Goal: Use online tool/utility: Utilize a website feature to perform a specific function

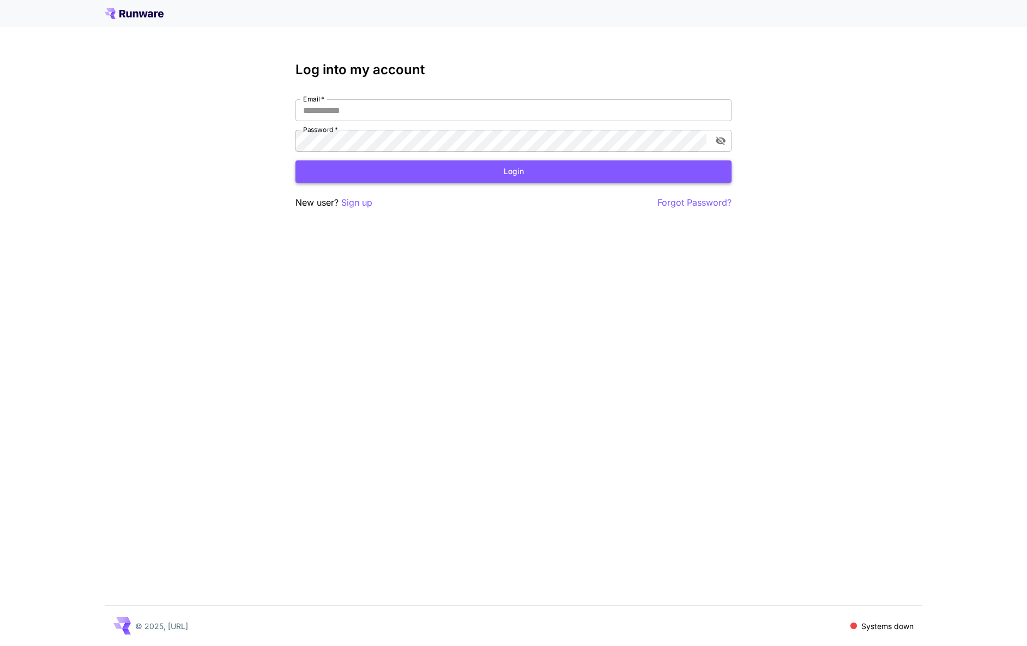
type input "**********"
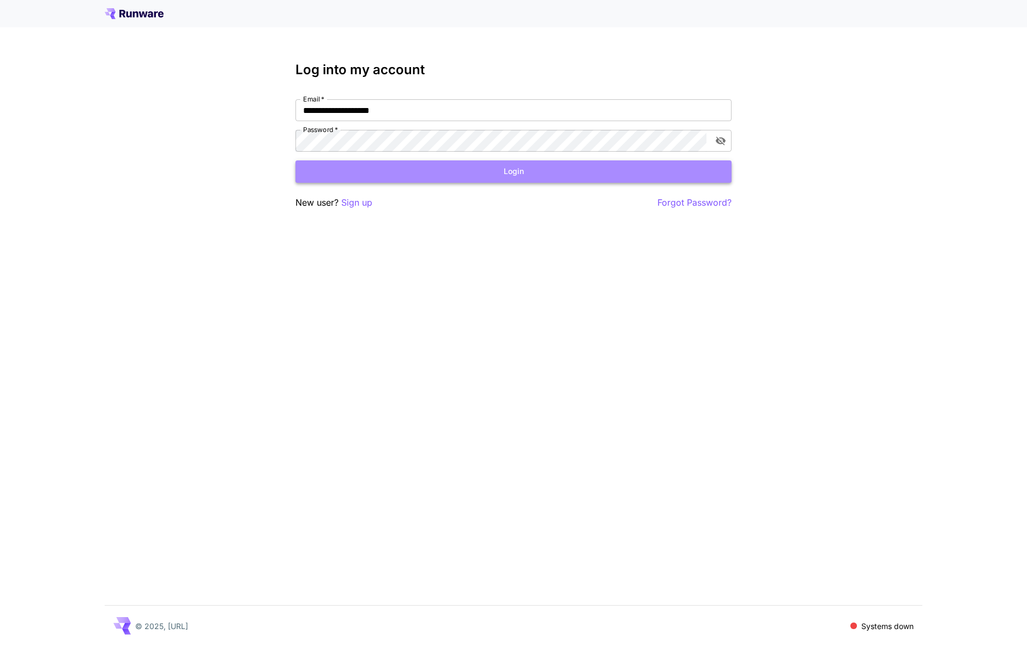
click at [444, 172] on button "Login" at bounding box center [514, 171] width 436 height 22
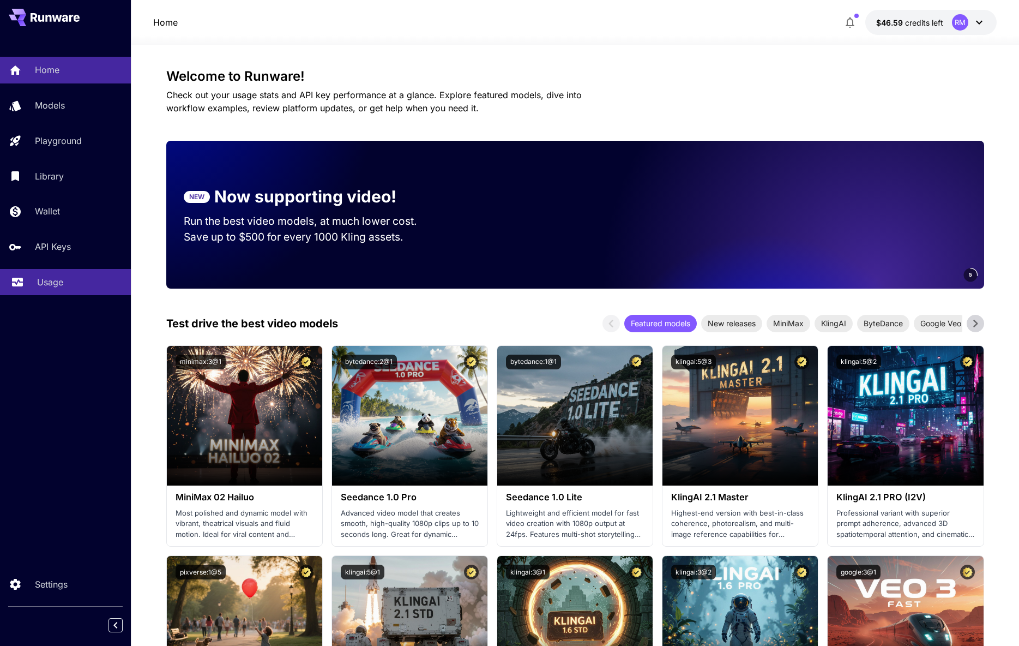
click at [21, 279] on icon at bounding box center [17, 278] width 13 height 13
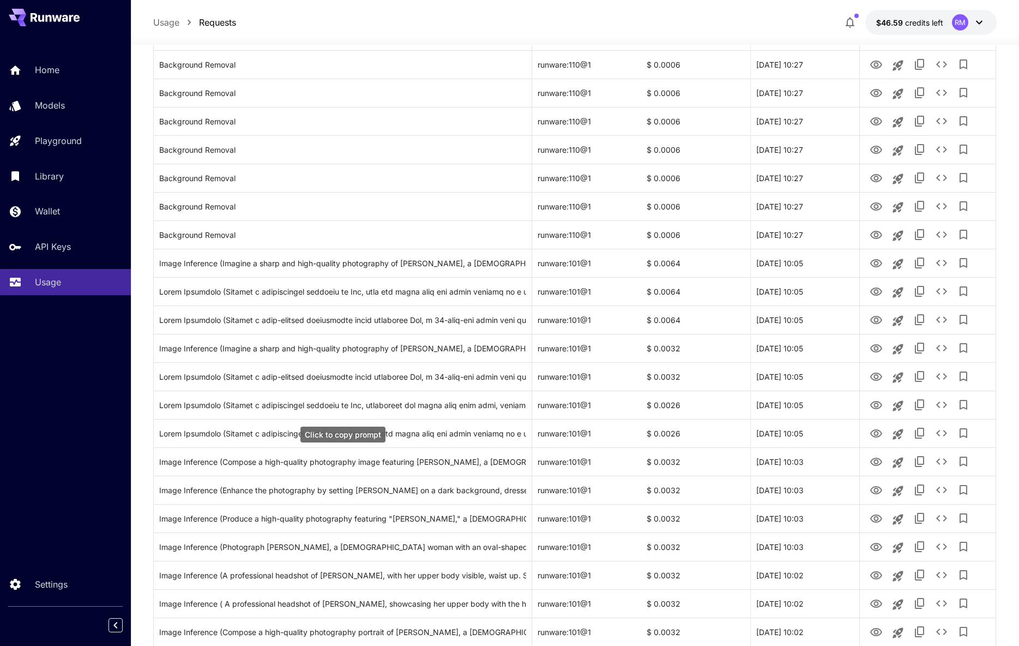
scroll to position [761, 0]
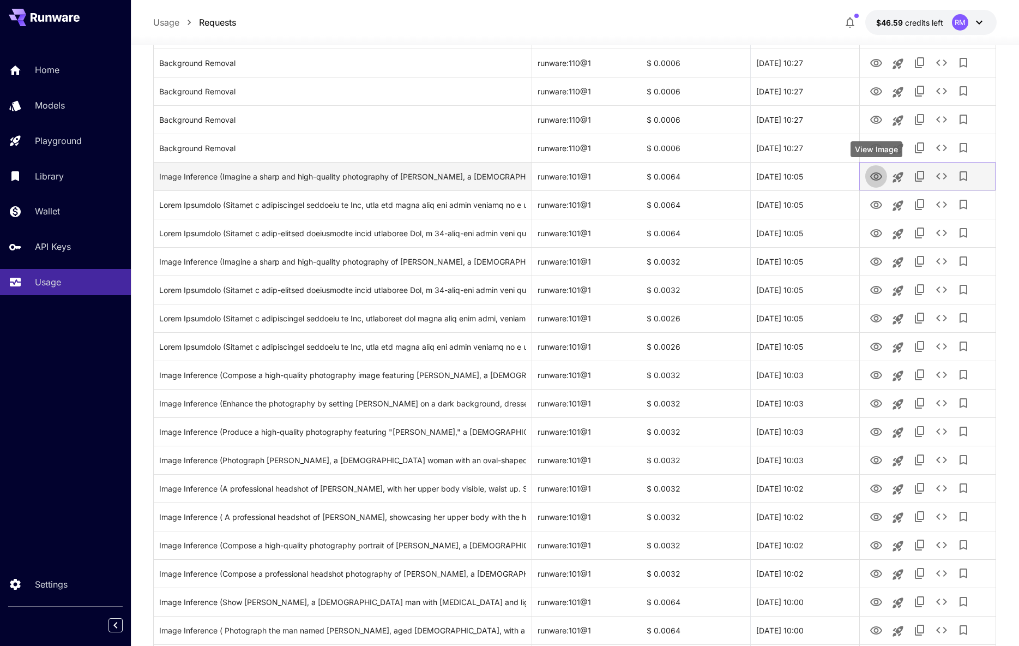
click at [880, 185] on button "View Image" at bounding box center [876, 176] width 22 height 22
click at [877, 181] on icon "View Image" at bounding box center [876, 176] width 13 height 13
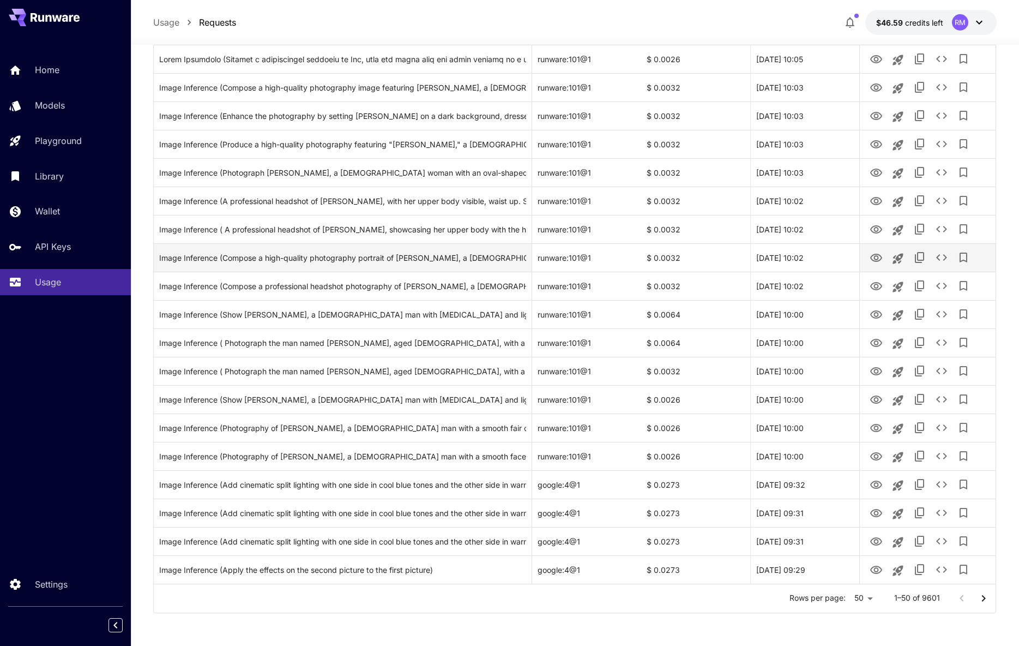
scroll to position [1046, 0]
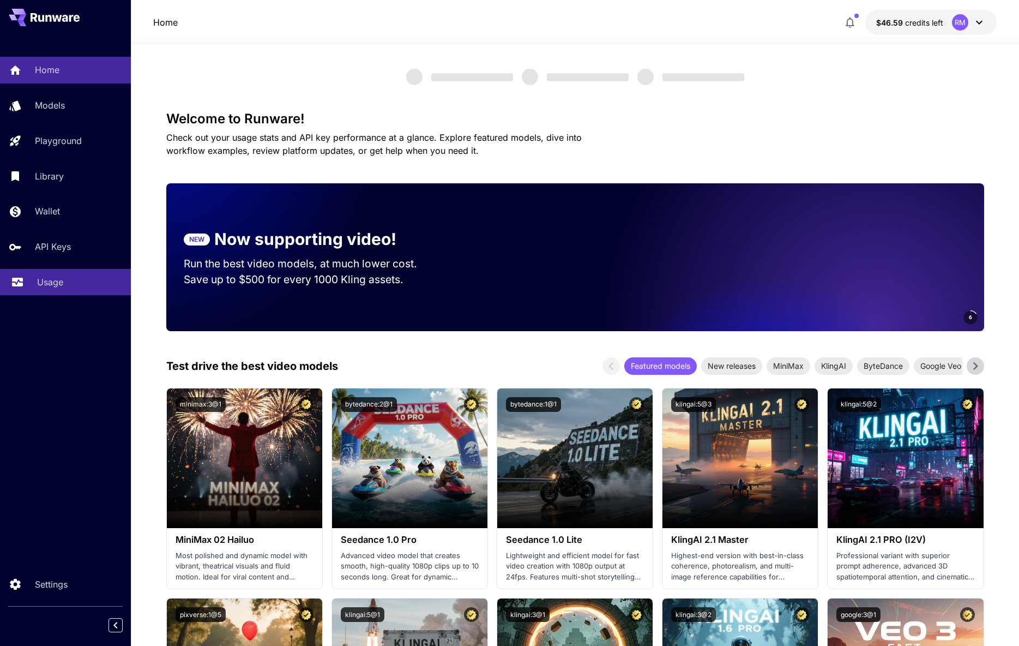
click at [44, 278] on p "Usage" at bounding box center [50, 281] width 26 height 13
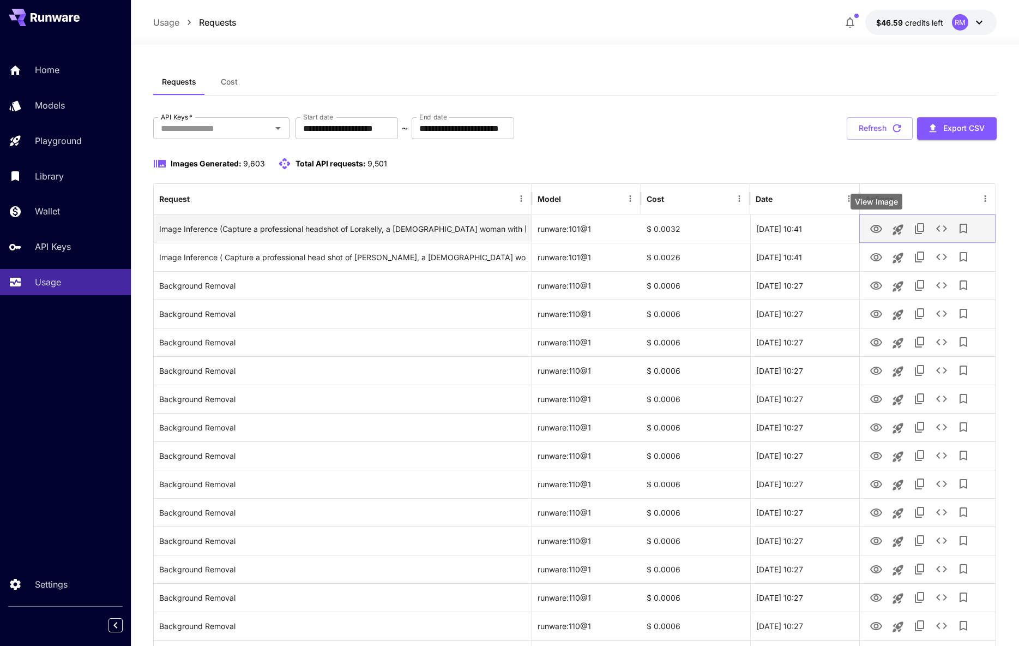
click at [872, 231] on icon "View Image" at bounding box center [876, 229] width 12 height 8
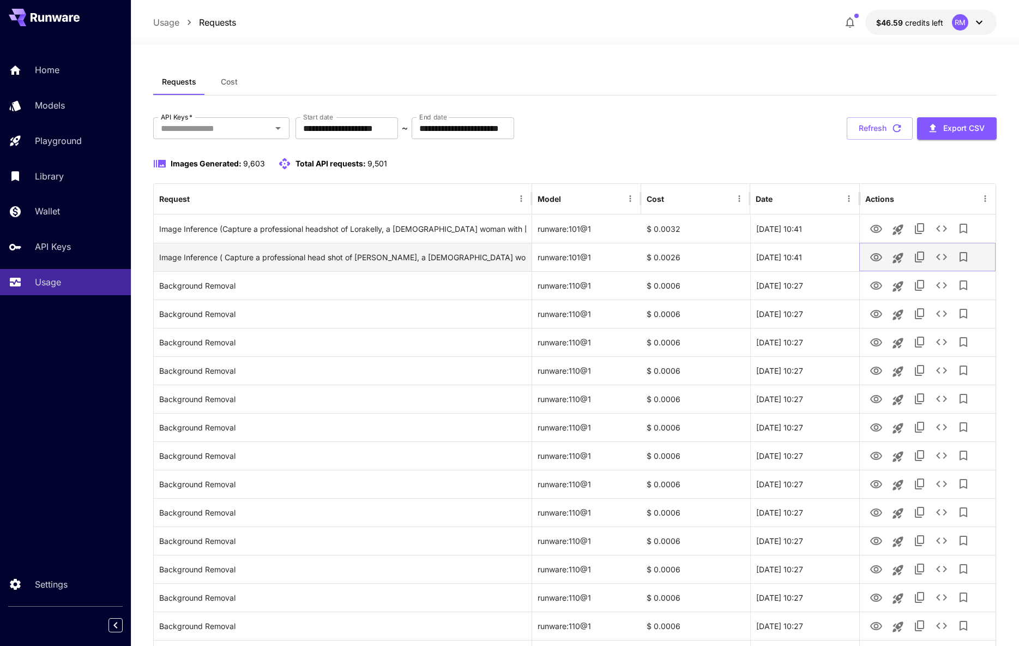
click at [871, 255] on icon "View Image" at bounding box center [876, 257] width 12 height 8
click at [900, 254] on icon "Launch in playground" at bounding box center [898, 257] width 10 height 10
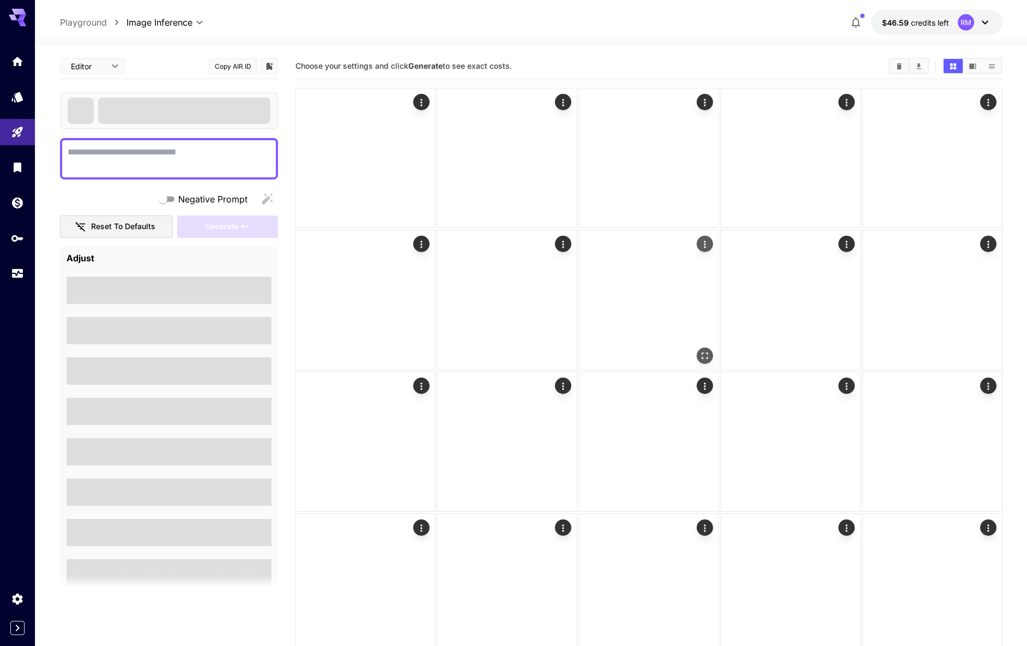
type textarea "**********"
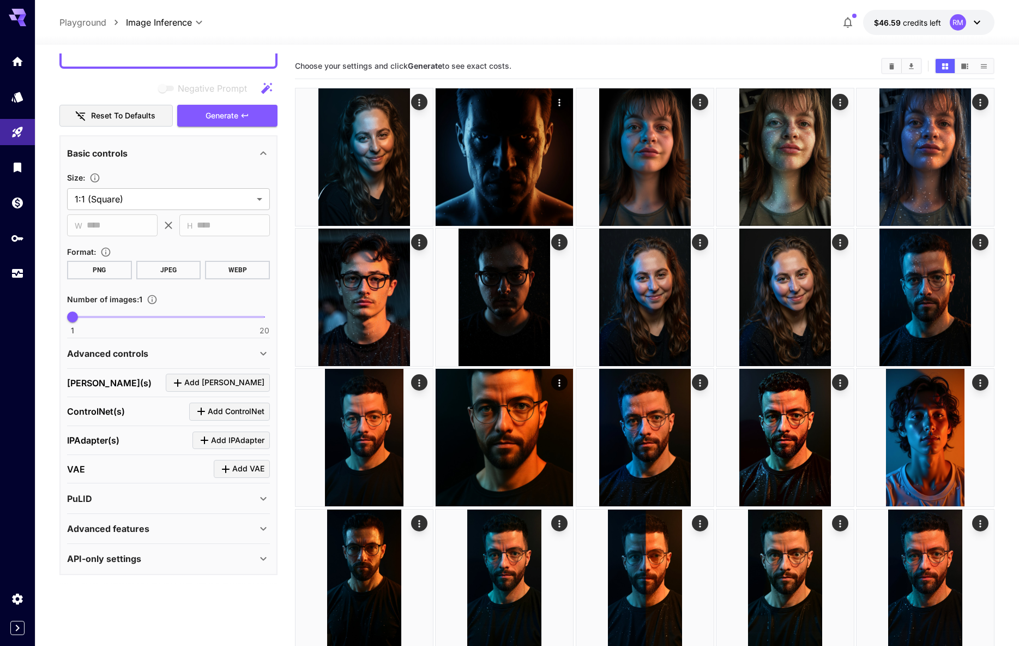
scroll to position [207, 0]
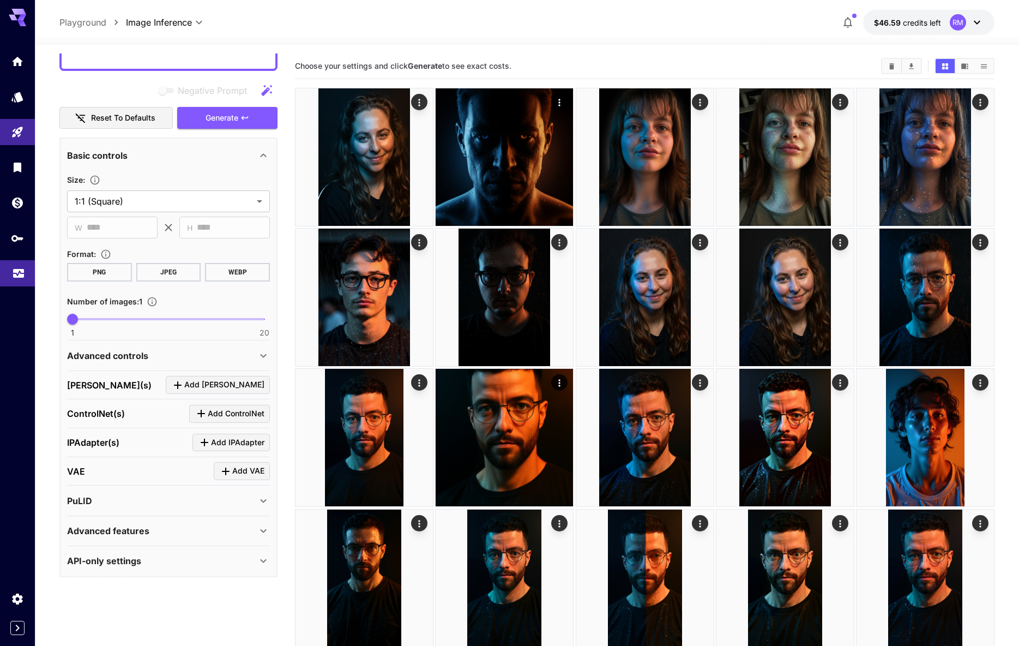
click at [21, 264] on icon "Usage" at bounding box center [18, 270] width 13 height 13
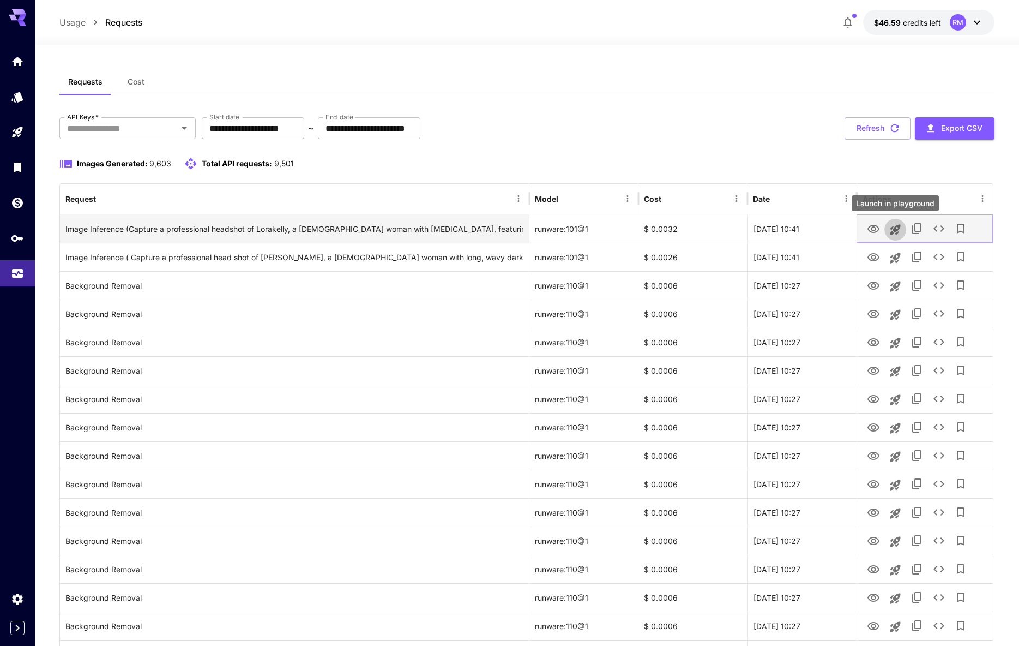
click at [894, 227] on icon "Launch in playground" at bounding box center [895, 229] width 13 height 13
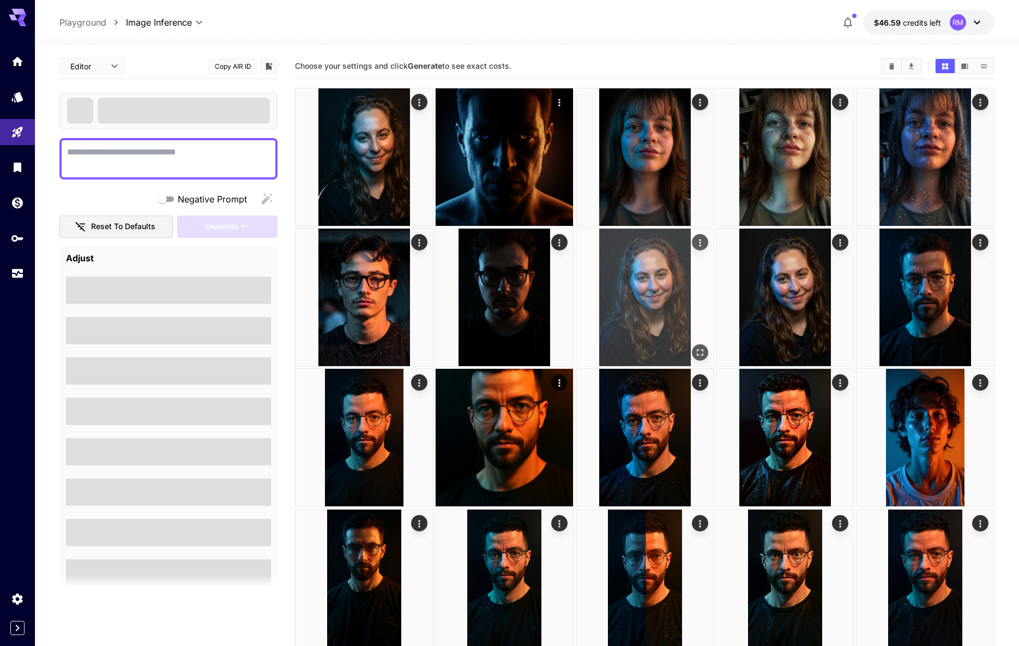
type textarea "**********"
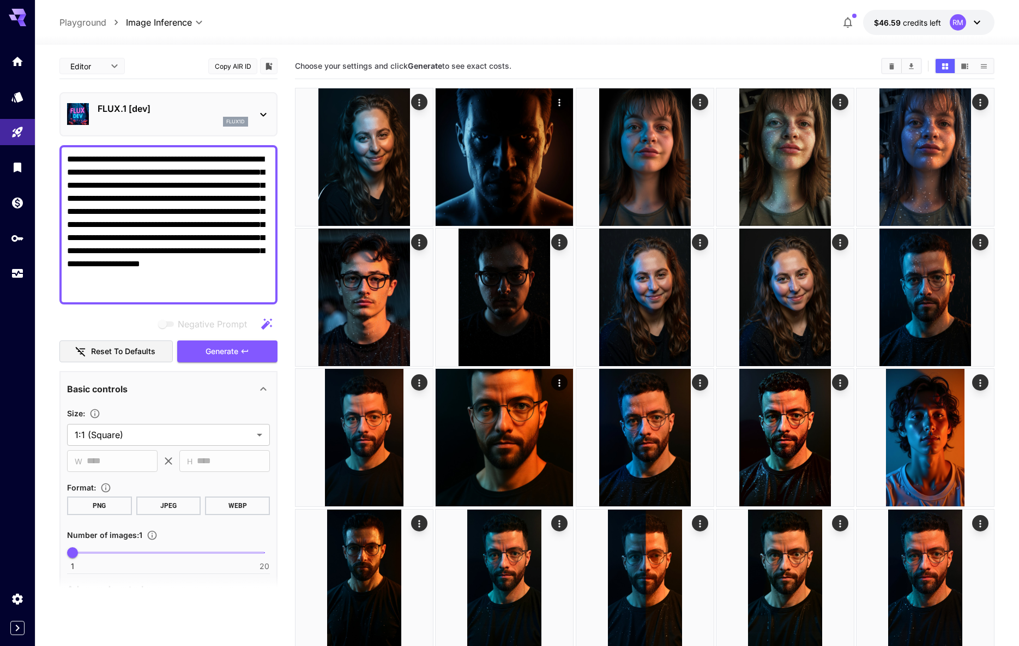
scroll to position [236, 0]
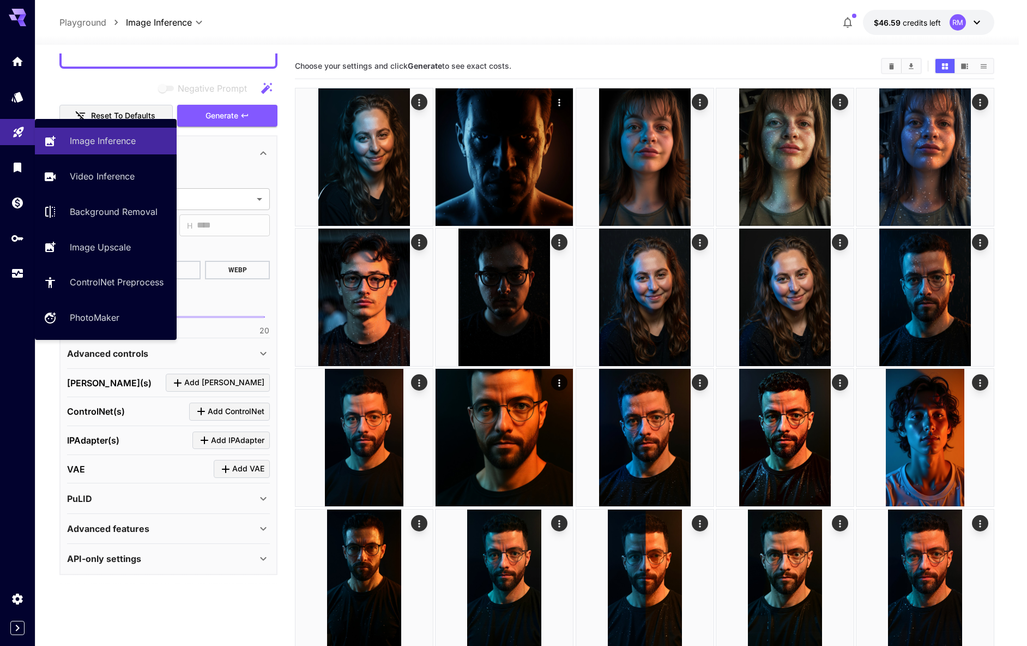
click at [15, 127] on icon "Playground" at bounding box center [18, 129] width 10 height 10
click at [56, 136] on icon at bounding box center [52, 137] width 13 height 13
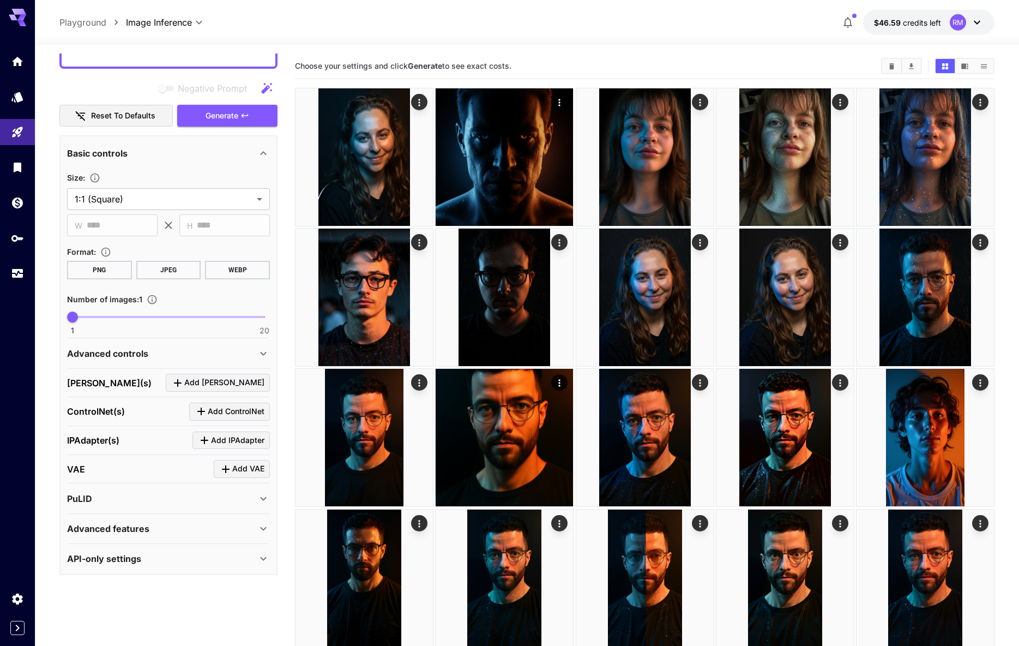
click at [651, 39] on div at bounding box center [527, 38] width 984 height 13
